Goal: Book appointment/travel/reservation

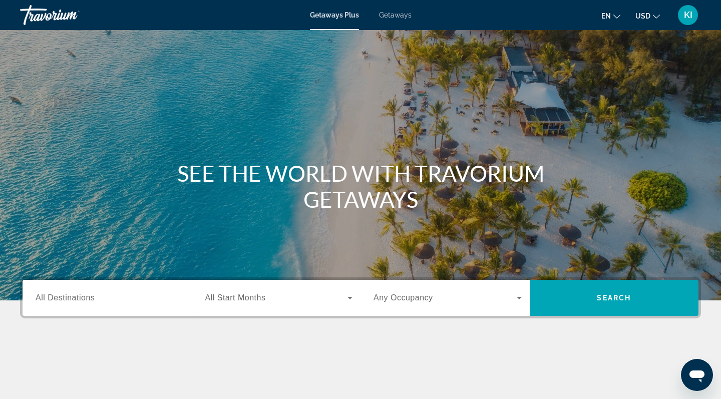
click at [394, 14] on span "Getaways" at bounding box center [395, 15] width 33 height 8
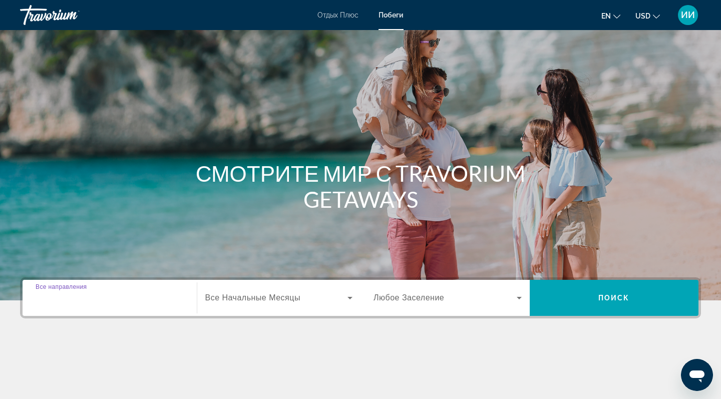
click at [137, 303] on input "Destination Все направления" at bounding box center [110, 298] width 148 height 12
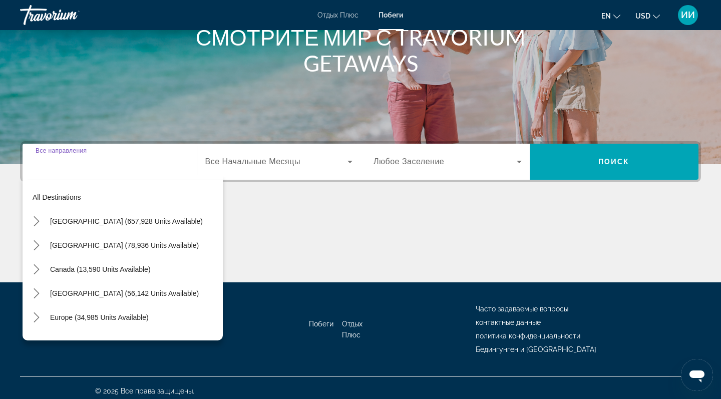
scroll to position [142, 0]
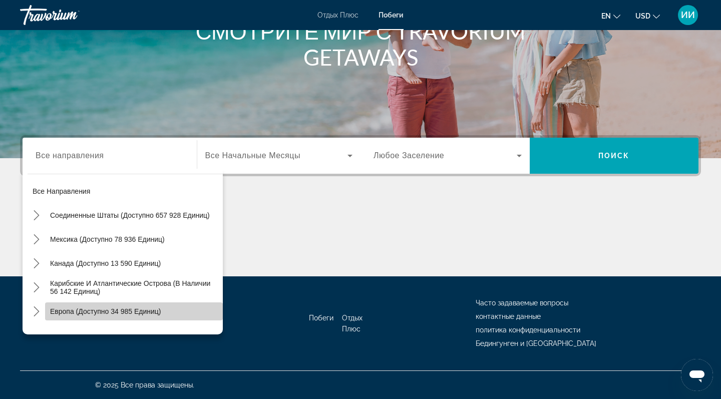
click at [151, 310] on span "Европа (доступно 34 985 единиц)" at bounding box center [105, 311] width 111 height 8
type input "**********"
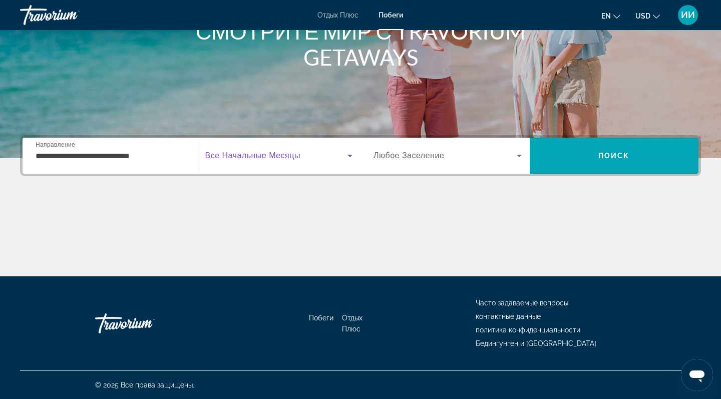
click at [346, 156] on icon "Поиск виджета" at bounding box center [350, 156] width 12 height 12
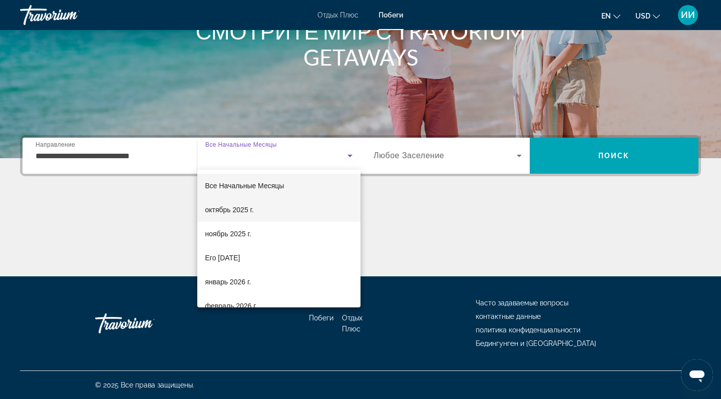
drag, startPoint x: 277, startPoint y: 277, endPoint x: 313, endPoint y: 218, distance: 68.8
click at [313, 218] on div "Все Начальные Месяцы [DATE] [DATE] Его [DATE] [DATE] [DATE] [DATE]. [DATE] [DAT…" at bounding box center [279, 239] width 164 height 138
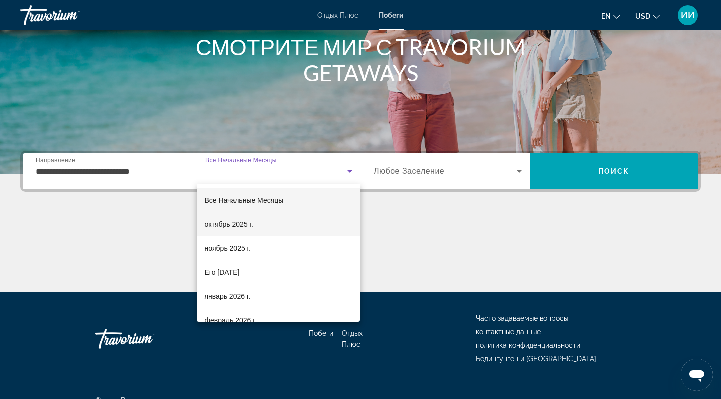
scroll to position [130, 0]
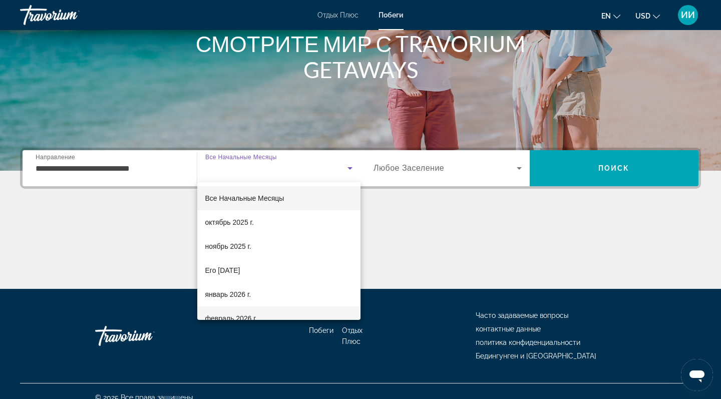
click at [249, 316] on span "февраль 2026 г." at bounding box center [231, 318] width 52 height 12
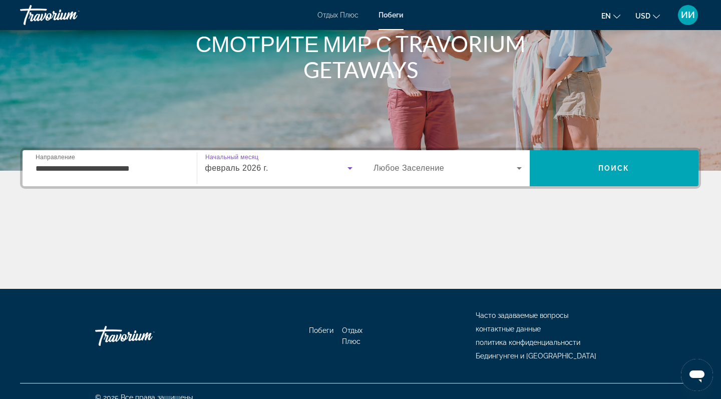
click at [280, 166] on div "февраль 2026 г." at bounding box center [276, 168] width 143 height 12
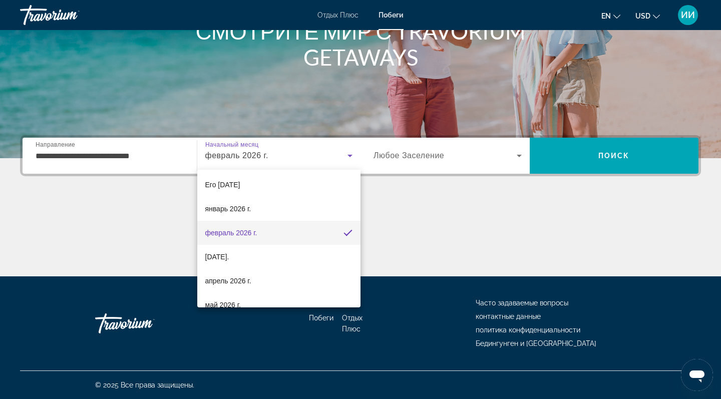
scroll to position [74, 0]
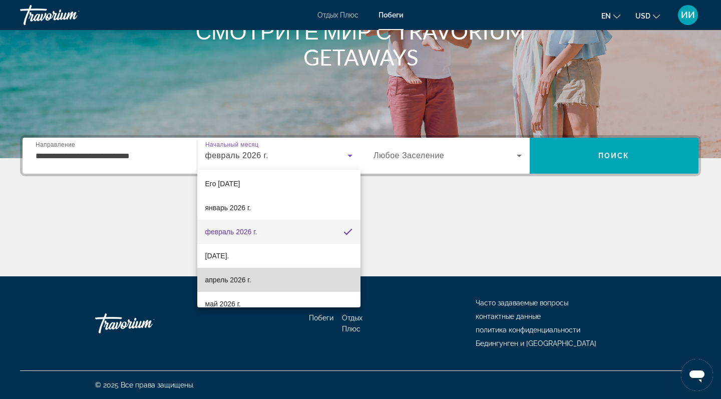
click at [257, 285] on mat-option "апрель 2026 г." at bounding box center [279, 280] width 164 height 24
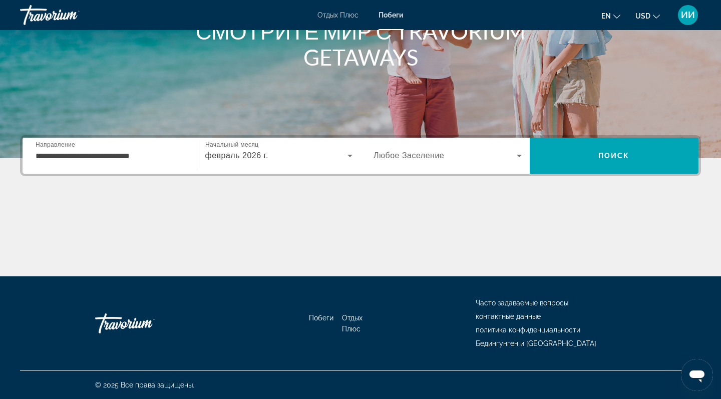
click at [425, 163] on div "Поиск виджета" at bounding box center [447, 156] width 148 height 28
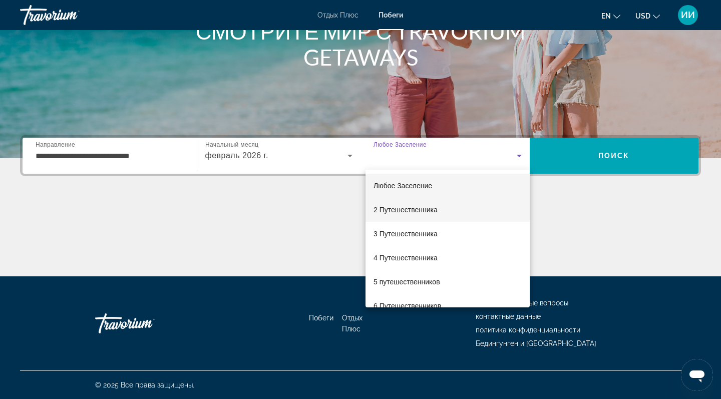
click at [408, 212] on span "2 Путешественника" at bounding box center [405, 210] width 64 height 12
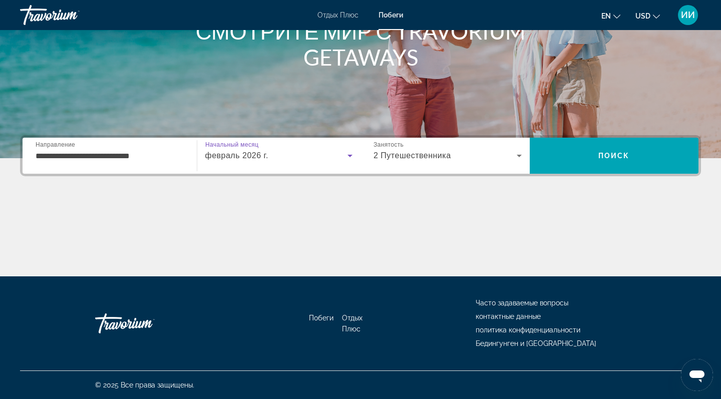
click at [296, 159] on div "февраль 2026 г." at bounding box center [276, 156] width 143 height 12
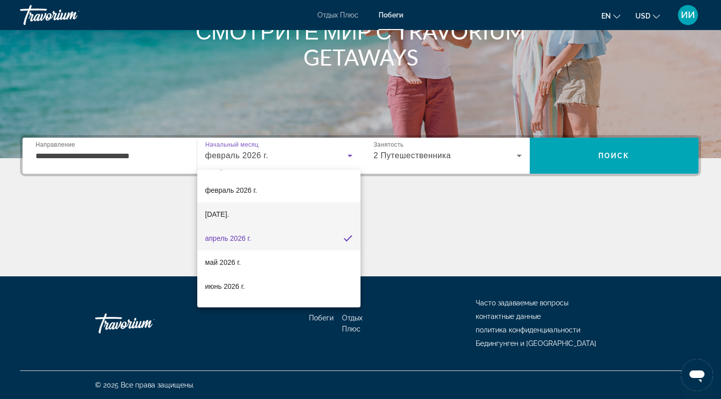
scroll to position [125, 0]
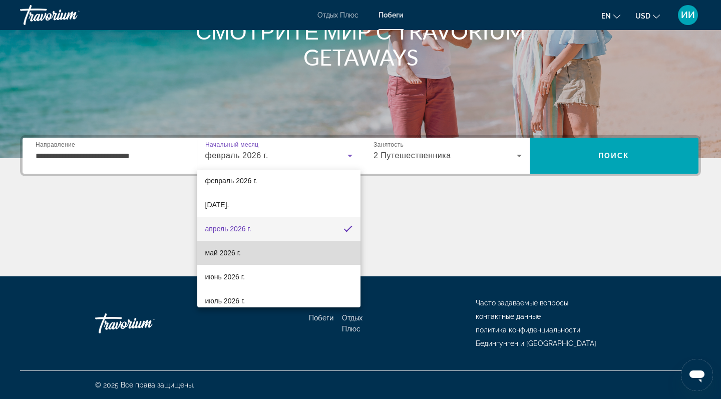
click at [241, 256] on span "май 2026 г." at bounding box center [223, 253] width 36 height 12
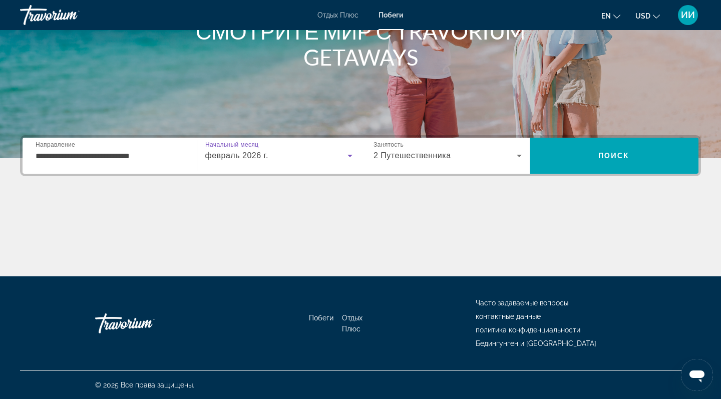
click at [346, 157] on icon "Поиск виджета" at bounding box center [350, 156] width 12 height 12
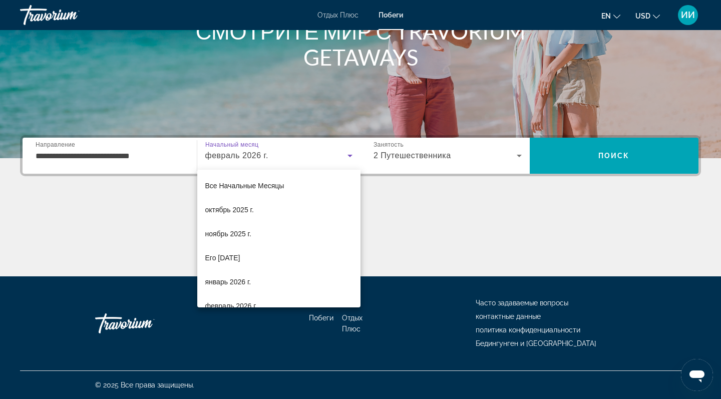
scroll to position [83, 0]
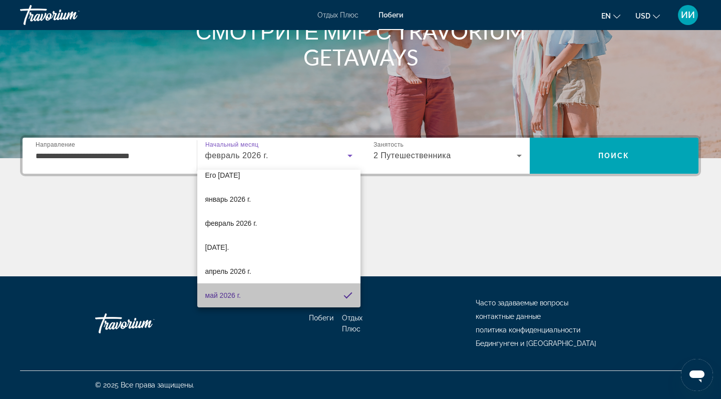
click at [220, 296] on span "май 2026 г." at bounding box center [223, 295] width 36 height 12
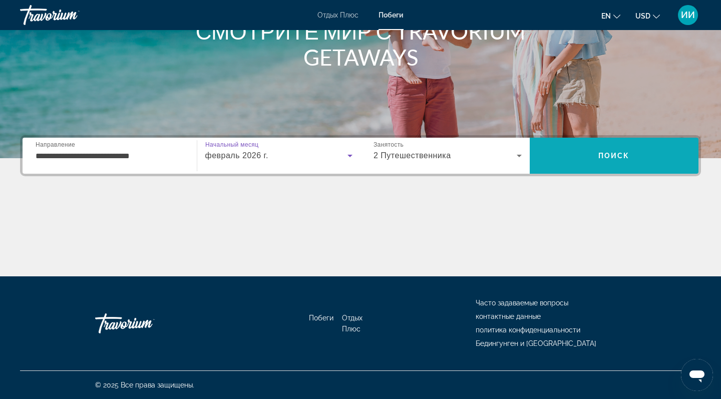
click at [574, 153] on span "ПОИСК" at bounding box center [614, 156] width 169 height 24
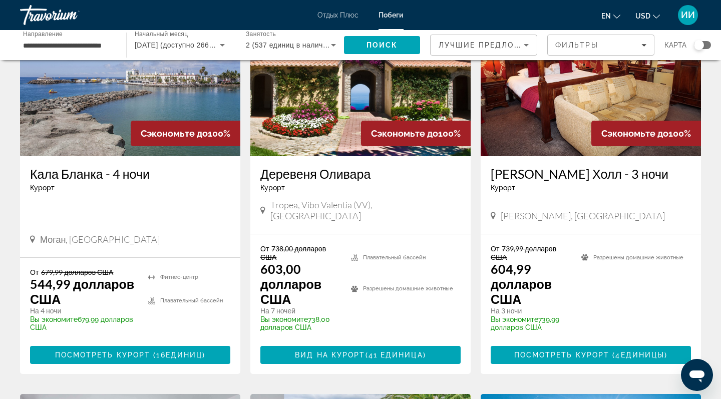
scroll to position [100, 0]
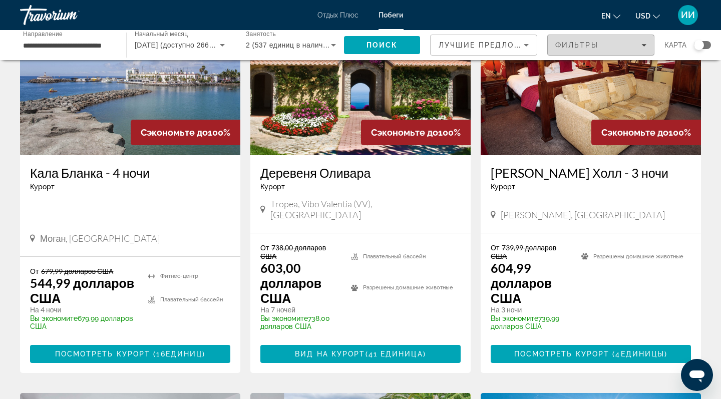
click at [616, 42] on div "Фильтры" at bounding box center [600, 45] width 91 height 8
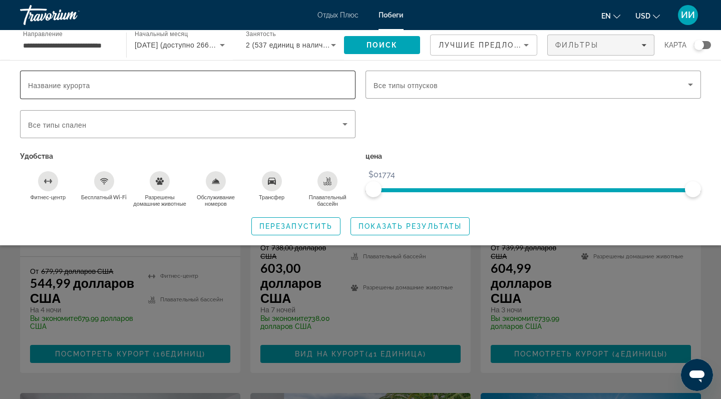
click at [306, 87] on input "Название курорта" at bounding box center [187, 85] width 319 height 12
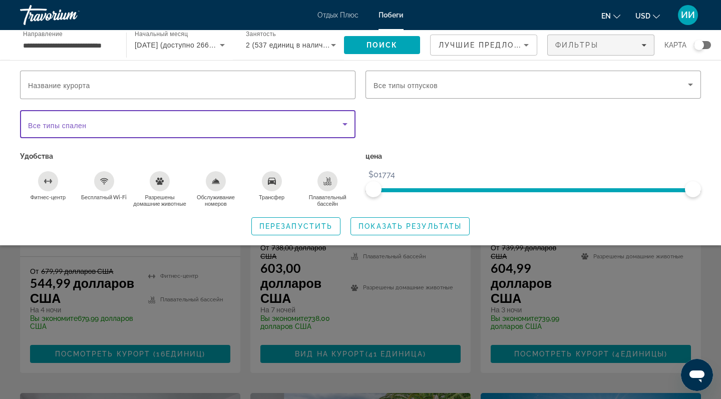
click at [313, 129] on span "Поиск виджета" at bounding box center [185, 124] width 314 height 12
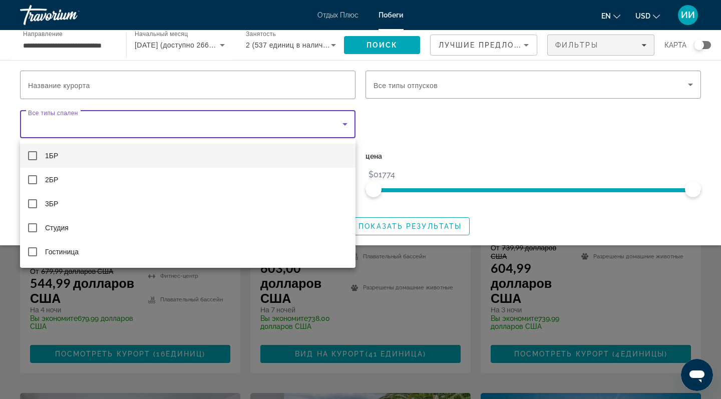
click at [408, 77] on div at bounding box center [360, 199] width 721 height 399
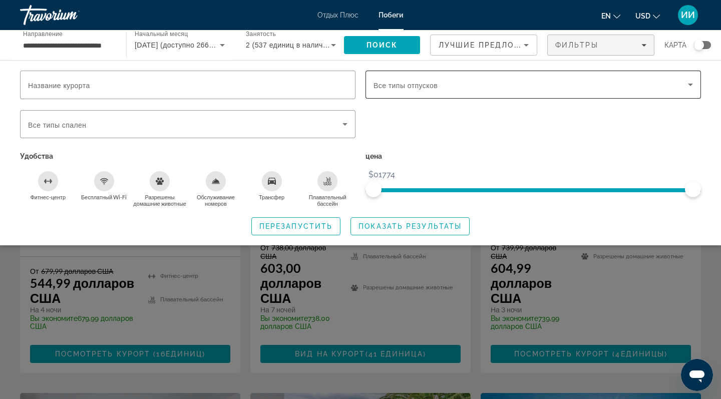
click at [414, 84] on span "Все типы отпусков" at bounding box center [405, 86] width 64 height 8
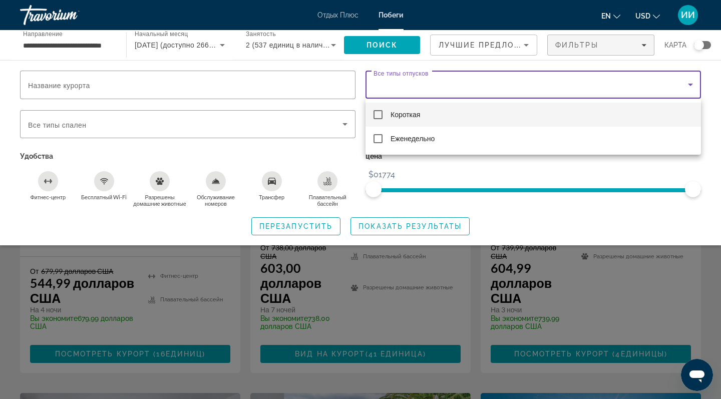
click at [414, 84] on div at bounding box center [360, 199] width 721 height 399
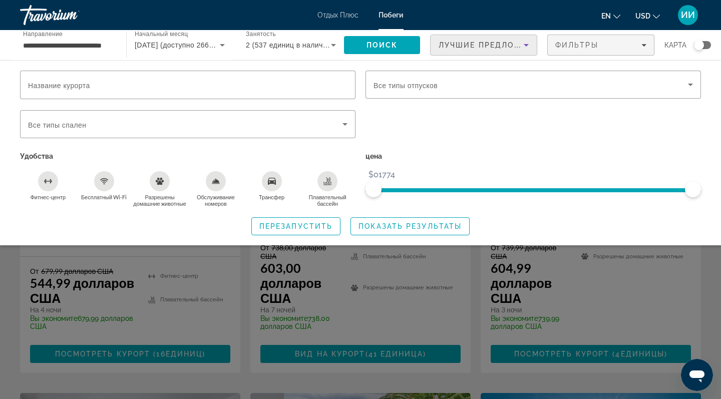
click at [527, 51] on icon "СОРТИРОВКА ПО" at bounding box center [526, 45] width 12 height 12
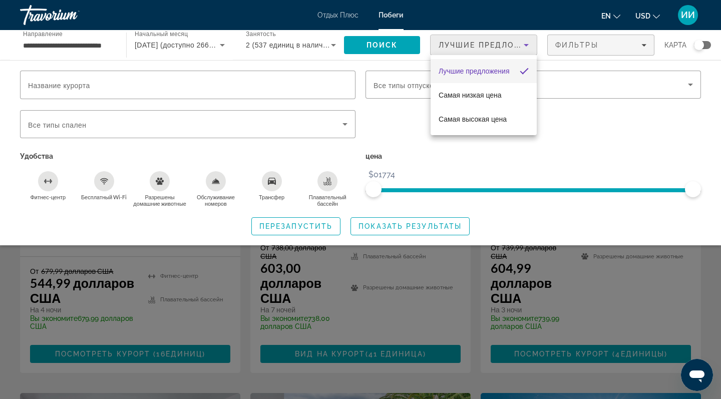
click at [703, 45] on div at bounding box center [360, 199] width 721 height 399
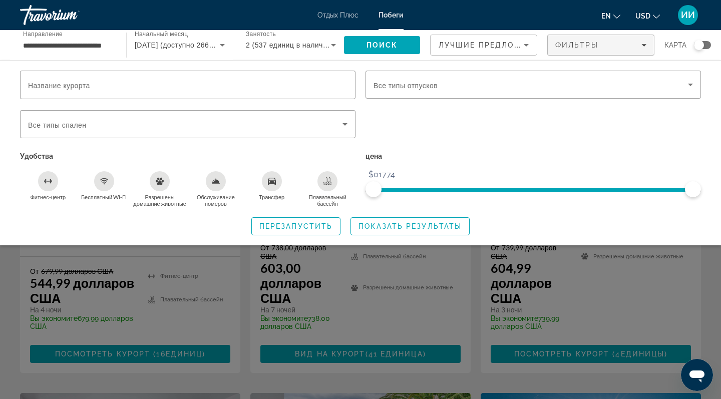
click at [702, 45] on div "Поиск виджета" at bounding box center [699, 45] width 10 height 10
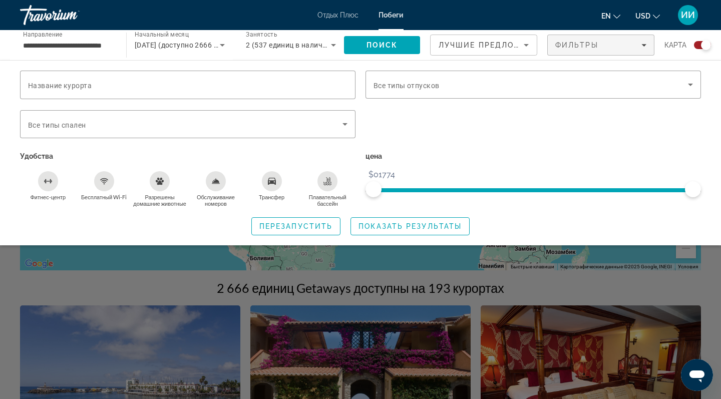
click at [685, 230] on div "перезапустить ПОКАЗАТЬ РЕЗУЛЬТАТЫ" at bounding box center [360, 226] width 681 height 18
click at [702, 286] on div "Поиск виджета" at bounding box center [360, 274] width 721 height 249
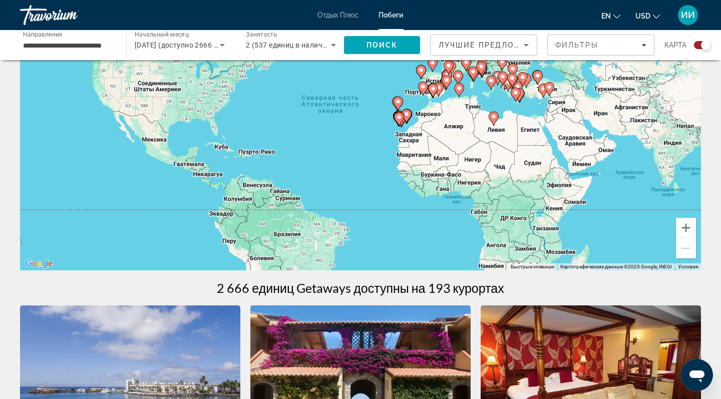
scroll to position [66, 0]
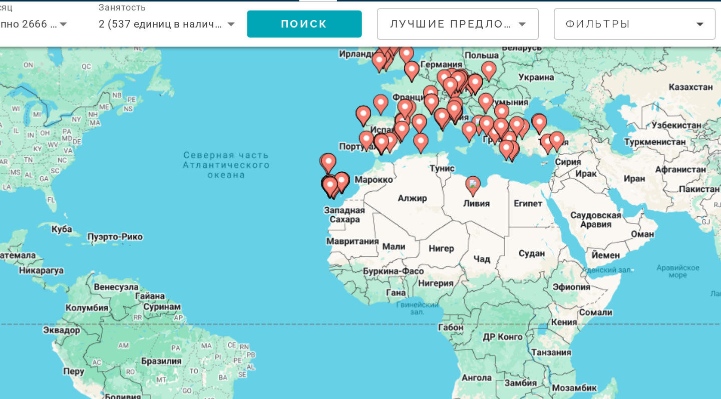
drag, startPoint x: 212, startPoint y: 74, endPoint x: 202, endPoint y: 99, distance: 27.4
click at [202, 99] on div "Чтобы активировать перетаскивание с помощью клавиатуры, нажмите Alt + Ввод. Пос…" at bounding box center [360, 154] width 681 height 300
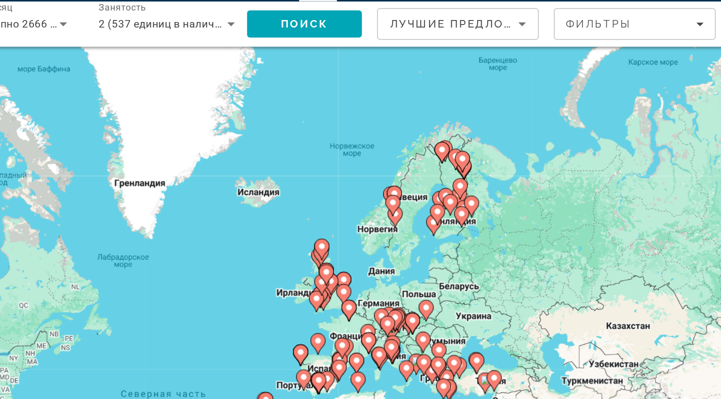
drag, startPoint x: 202, startPoint y: 99, endPoint x: 171, endPoint y: 231, distance: 135.2
click at [171, 231] on div "Чтобы активировать перетаскивание с помощью клавиатуры, нажмите Alt + Ввод. Пос…" at bounding box center [360, 154] width 681 height 300
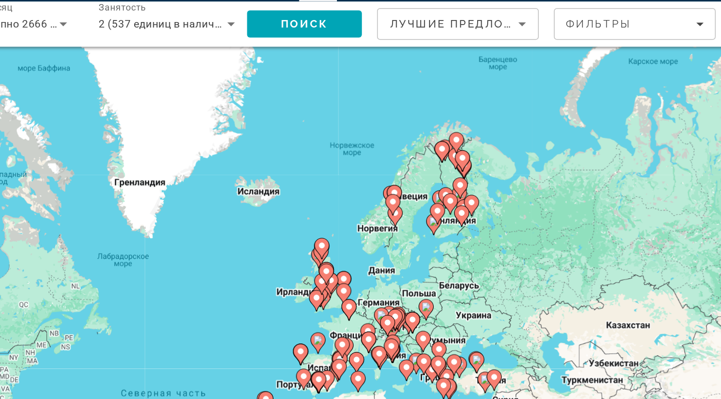
scroll to position [62, 0]
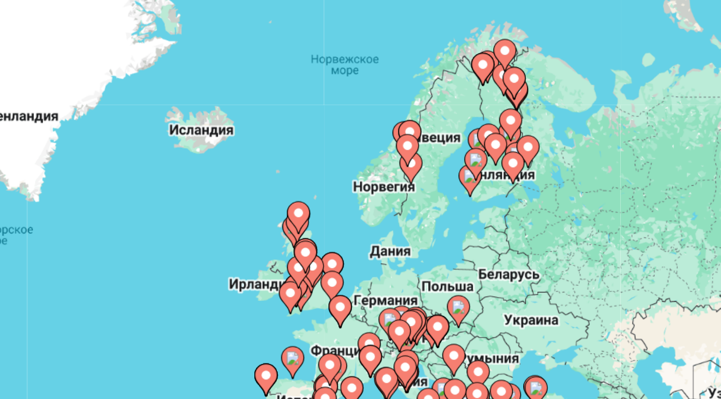
click at [482, 170] on icon "Основное содержание" at bounding box center [486, 176] width 9 height 13
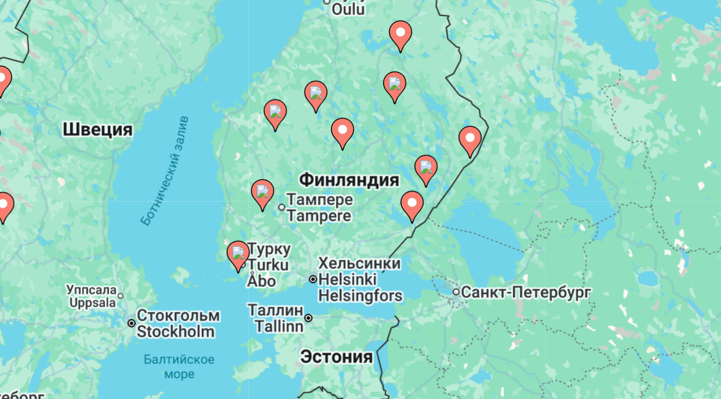
drag, startPoint x: 155, startPoint y: 64, endPoint x: 241, endPoint y: 107, distance: 96.7
click at [241, 107] on div "Чтобы активировать перетаскивание с помощью клавиатуры, нажмите Alt + Ввод. Пос…" at bounding box center [360, 158] width 681 height 300
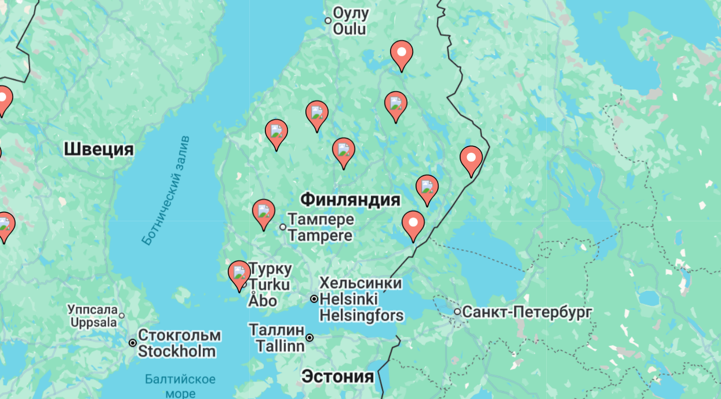
drag, startPoint x: 175, startPoint y: 78, endPoint x: 176, endPoint y: 88, distance: 9.6
click at [176, 88] on div "Чтобы активировать перетаскивание с помощью клавиатуры, нажмите Alt + Ввод. Пос…" at bounding box center [360, 158] width 681 height 300
click at [365, 218] on image "Основное содержание" at bounding box center [368, 221] width 6 height 6
type input "**********"
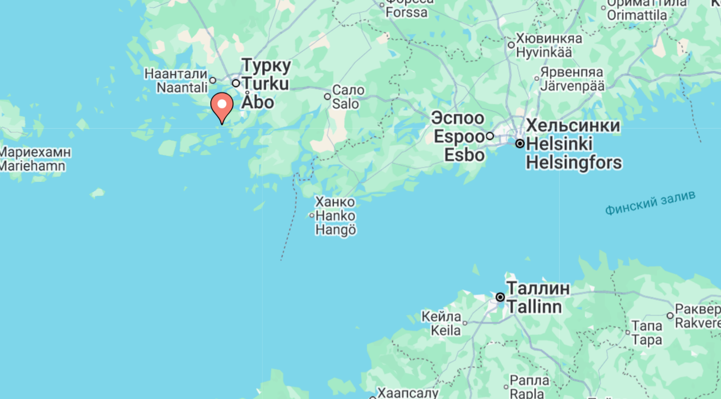
click at [357, 146] on image "Основное содержание" at bounding box center [360, 149] width 6 height 6
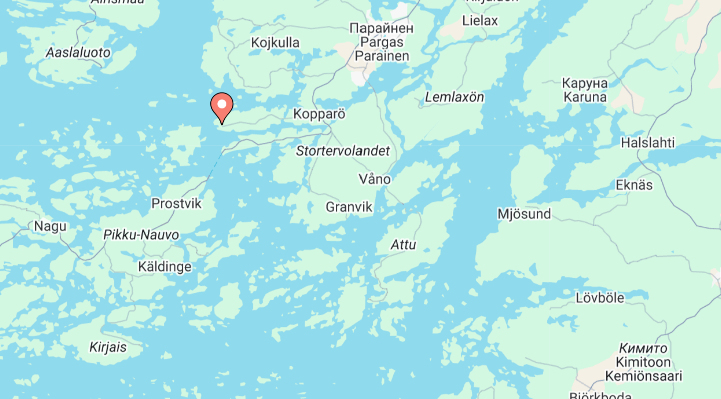
click at [357, 146] on image "Основное содержание" at bounding box center [360, 149] width 6 height 6
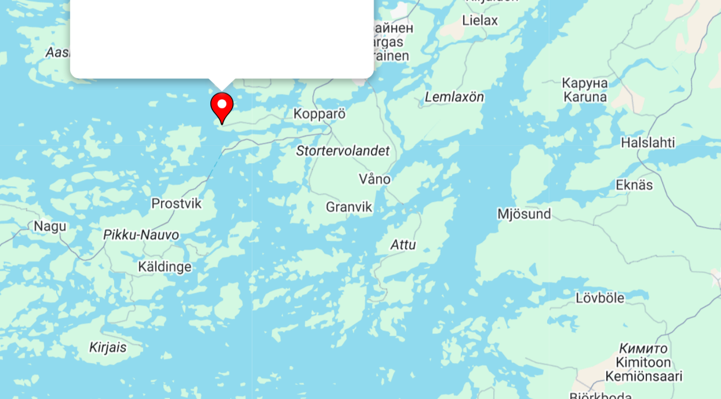
scroll to position [0, 0]
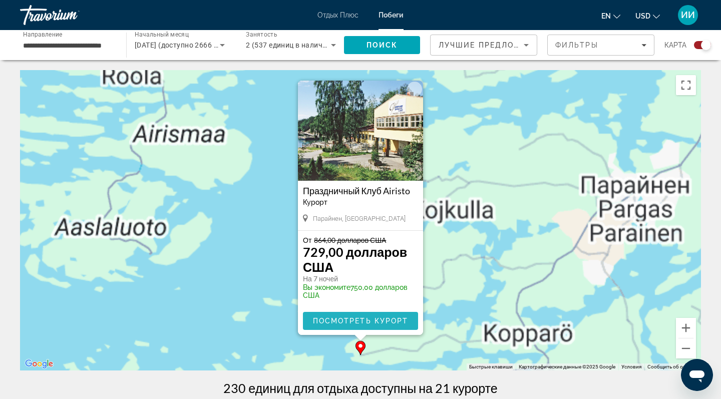
click at [381, 320] on span "Посмотреть курорт" at bounding box center [361, 321] width 96 height 8
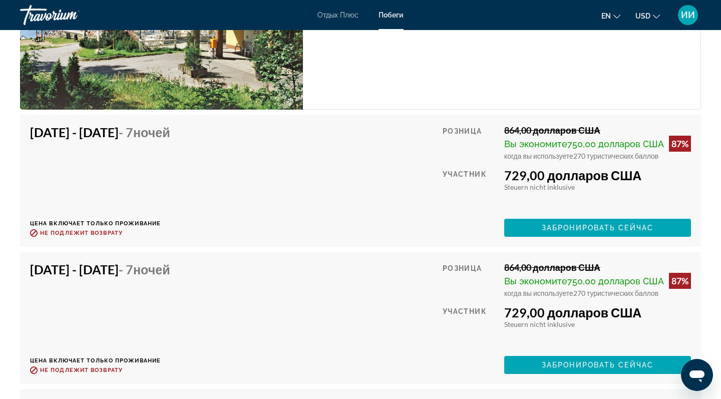
scroll to position [1620, 0]
